Goal: Task Accomplishment & Management: Complete application form

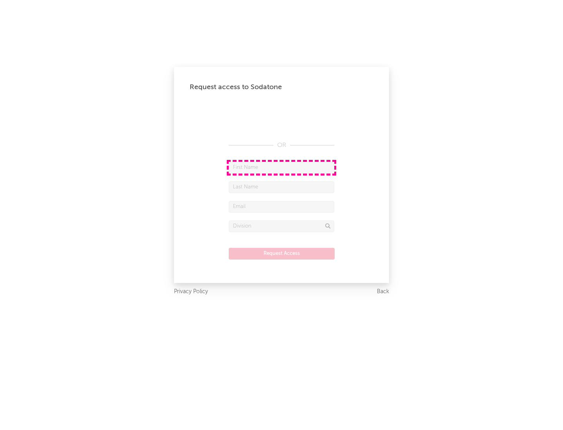
click at [281, 167] on input "text" at bounding box center [282, 168] width 106 height 12
type input "[PERSON_NAME]"
click at [281, 187] on input "text" at bounding box center [282, 187] width 106 height 12
type input "[PERSON_NAME]"
click at [281, 206] on input "text" at bounding box center [282, 207] width 106 height 12
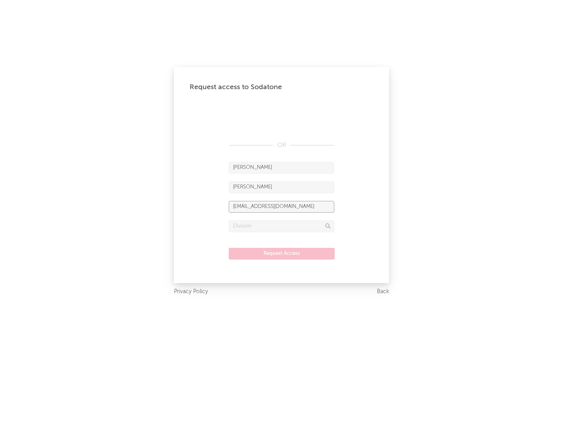
type input "[EMAIL_ADDRESS][DOMAIN_NAME]"
click at [281, 226] on input "text" at bounding box center [282, 226] width 106 height 12
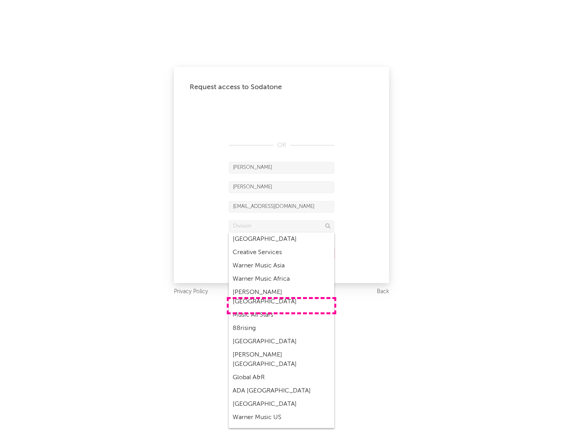
click at [281, 308] on div "Music All Stars" at bounding box center [282, 314] width 106 height 13
type input "Music All Stars"
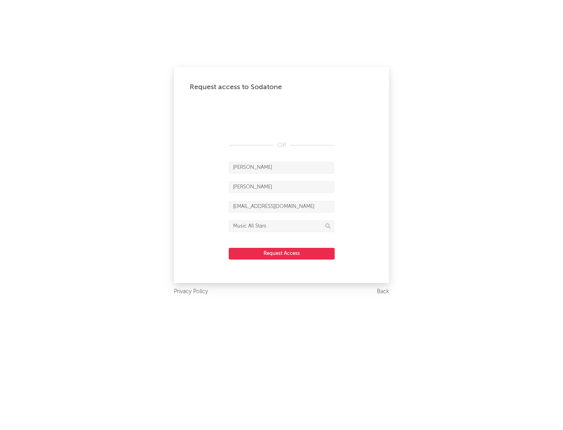
click at [281, 253] on button "Request Access" at bounding box center [282, 254] width 106 height 12
